Goal: Book appointment/travel/reservation

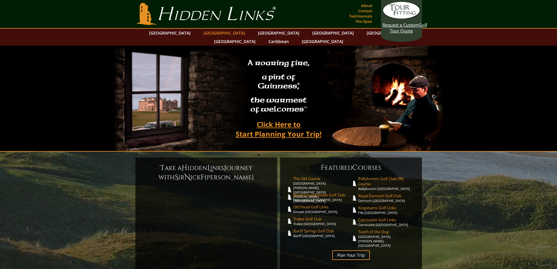
click at [222, 32] on link "[GEOGRAPHIC_DATA]" at bounding box center [224, 33] width 47 height 8
